Goal: Task Accomplishment & Management: Manage account settings

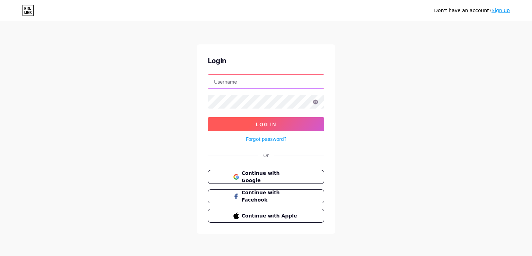
type input "[EMAIL_ADDRESS][DOMAIN_NAME]"
click at [266, 125] on span "Log In" at bounding box center [266, 124] width 20 height 6
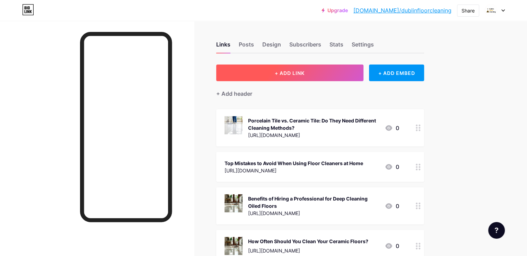
click at [305, 71] on span "+ ADD LINK" at bounding box center [290, 73] width 30 height 6
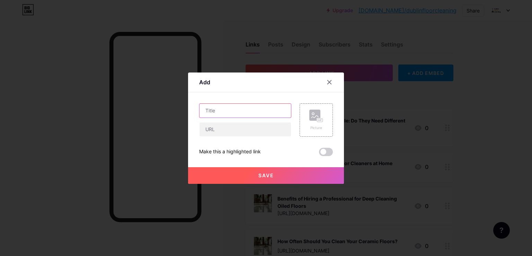
click at [259, 104] on input "text" at bounding box center [245, 111] width 91 height 14
paste input "Common Mistakes to Avoid When Cleaning Wood Floors"
type input "Common Mistakes to Avoid When Cleaning Wood Floors"
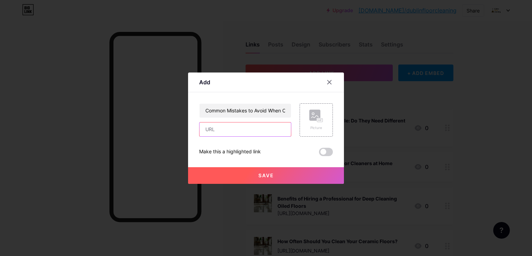
click at [234, 132] on input "text" at bounding box center [245, 129] width 91 height 14
paste input "[URL][DOMAIN_NAME]"
type input "[URL][DOMAIN_NAME]"
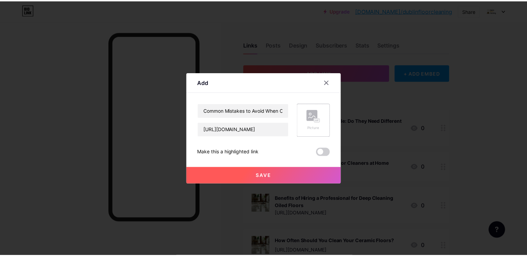
scroll to position [0, 0]
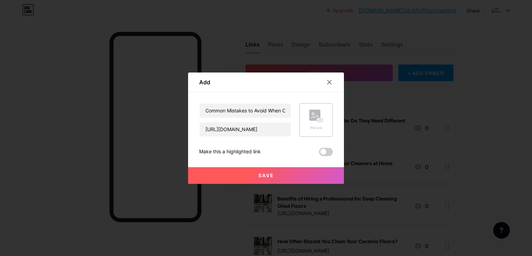
click at [309, 121] on icon at bounding box center [316, 116] width 14 height 13
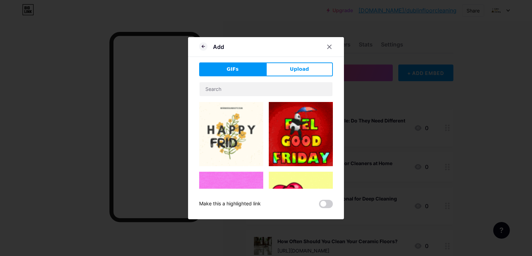
click at [299, 59] on div "Add GIFs Upload Content YouTube Play YouTube video without leaving your page. A…" at bounding box center [266, 128] width 156 height 182
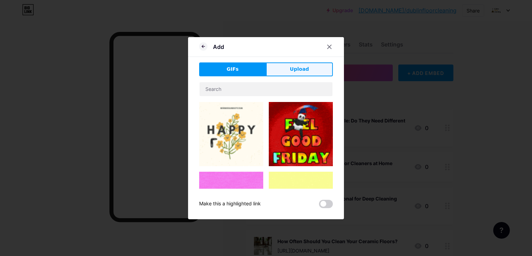
click at [299, 69] on span "Upload" at bounding box center [299, 68] width 19 height 7
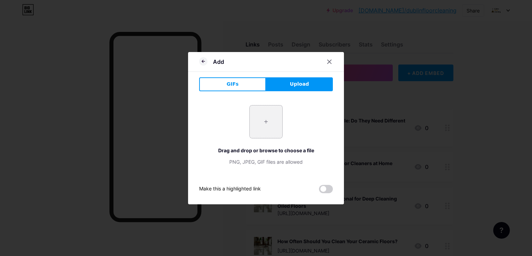
click at [257, 115] on input "file" at bounding box center [266, 121] width 33 height 33
type input "C:\fakepath\digital-lavender-style-interior-design.jpg"
click at [328, 61] on icon at bounding box center [330, 62] width 6 height 6
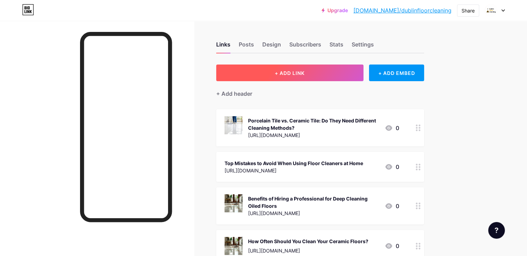
click at [305, 75] on span "+ ADD LINK" at bounding box center [290, 73] width 30 height 6
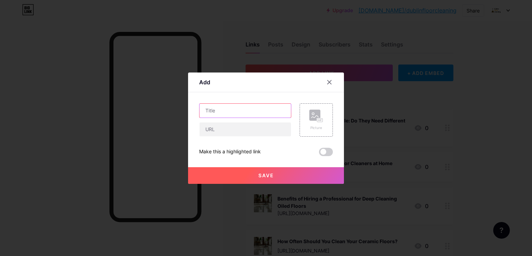
click at [255, 111] on input "text" at bounding box center [245, 111] width 91 height 14
click at [367, 155] on div at bounding box center [266, 128] width 532 height 256
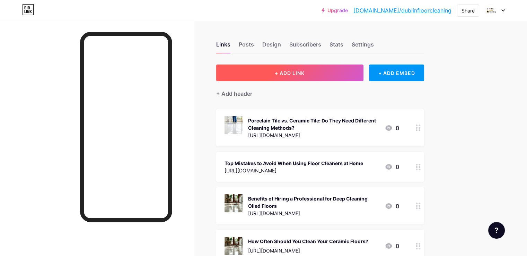
click at [305, 72] on span "+ ADD LINK" at bounding box center [290, 73] width 30 height 6
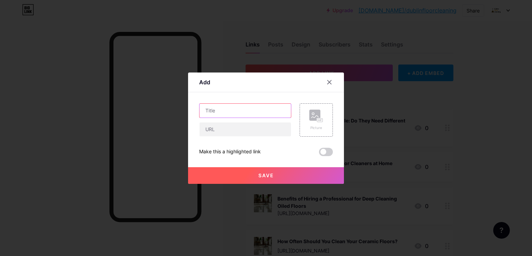
click at [241, 108] on input "text" at bounding box center [245, 111] width 91 height 14
click at [232, 109] on input "text" at bounding box center [245, 111] width 91 height 14
paste input "Common Mistakes to Avoid When Cleaning Wood Floors"
type input "Common Mistakes to Avoid When Cleaning Wood Floors"
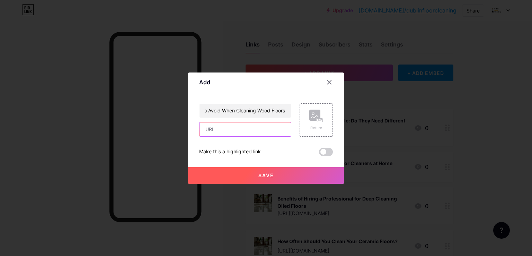
scroll to position [0, 0]
click at [223, 128] on input "text" at bounding box center [245, 129] width 91 height 14
click at [230, 129] on input "text" at bounding box center [245, 129] width 91 height 14
paste input "[URL][DOMAIN_NAME]"
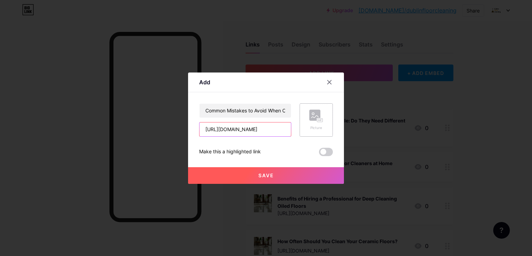
type input "[URL][DOMAIN_NAME]"
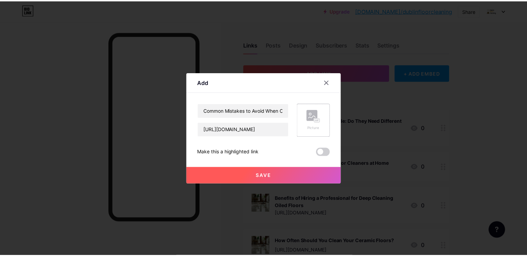
scroll to position [0, 0]
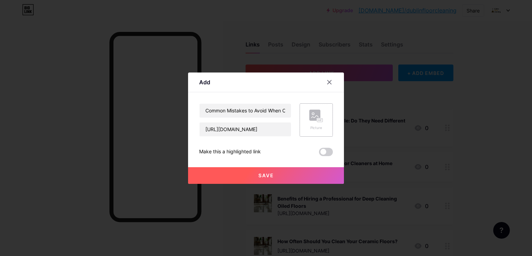
click at [313, 117] on rect at bounding box center [314, 115] width 11 height 11
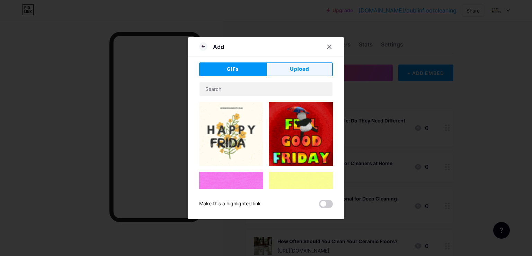
click at [308, 71] on button "Upload" at bounding box center [299, 69] width 67 height 14
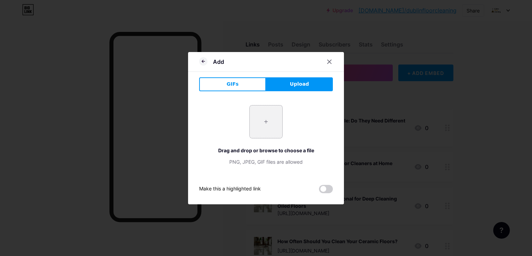
click at [268, 124] on input "file" at bounding box center [266, 121] width 33 height 33
type input "C:\fakepath\digital-lavender-style-interior-design.jpg"
click at [206, 61] on icon at bounding box center [203, 61] width 8 height 8
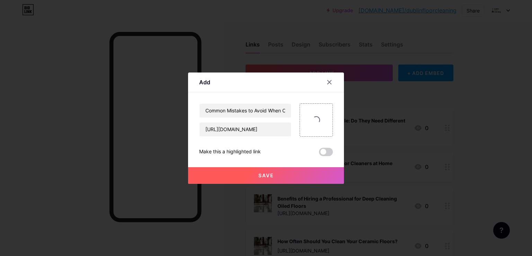
click at [262, 176] on span "Save" at bounding box center [267, 175] width 16 height 6
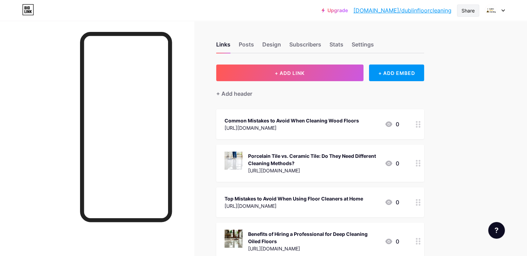
click at [470, 7] on div "Share" at bounding box center [468, 10] width 13 height 7
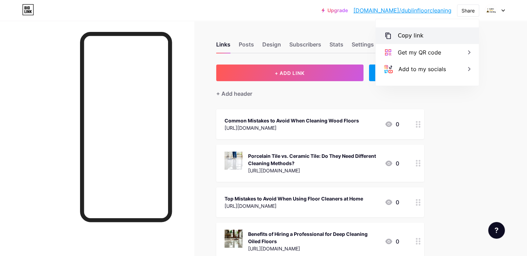
click at [426, 36] on div "Copy link" at bounding box center [427, 35] width 103 height 17
